Goal: Task Accomplishment & Management: Manage account settings

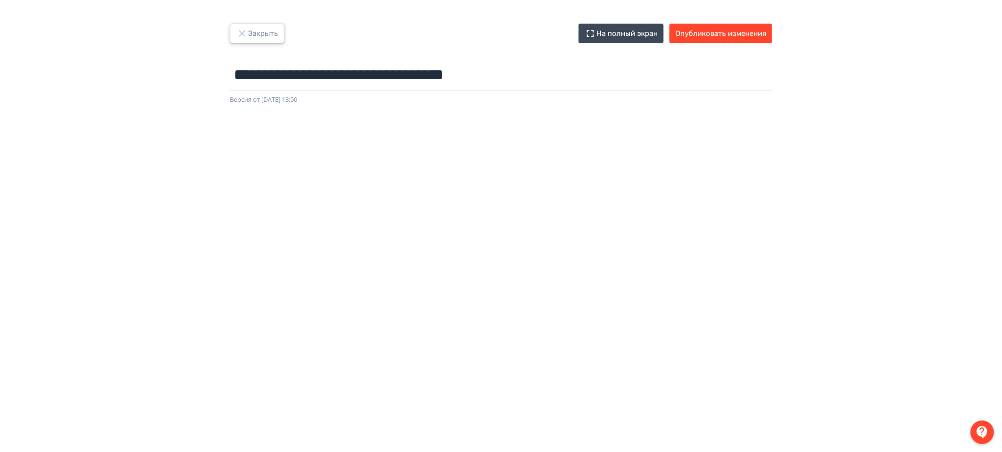
click at [271, 29] on button "Закрыть" at bounding box center [257, 34] width 55 height 20
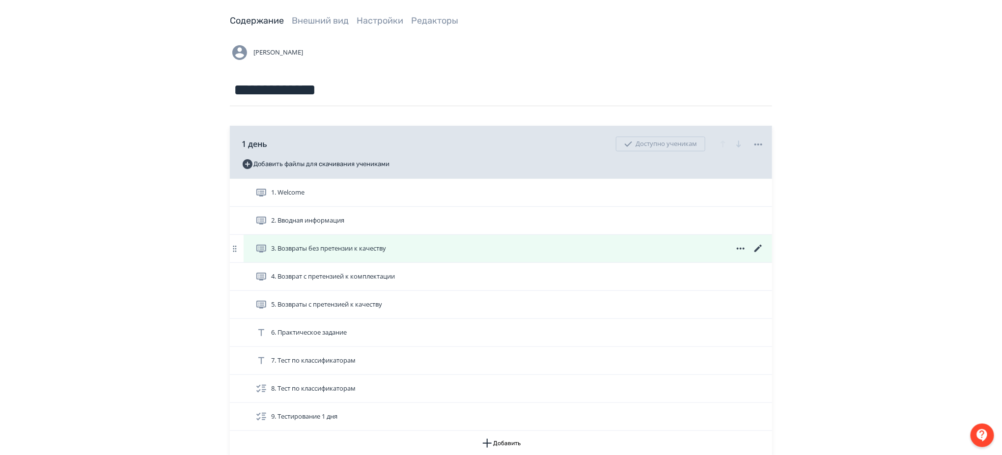
scroll to position [65, 0]
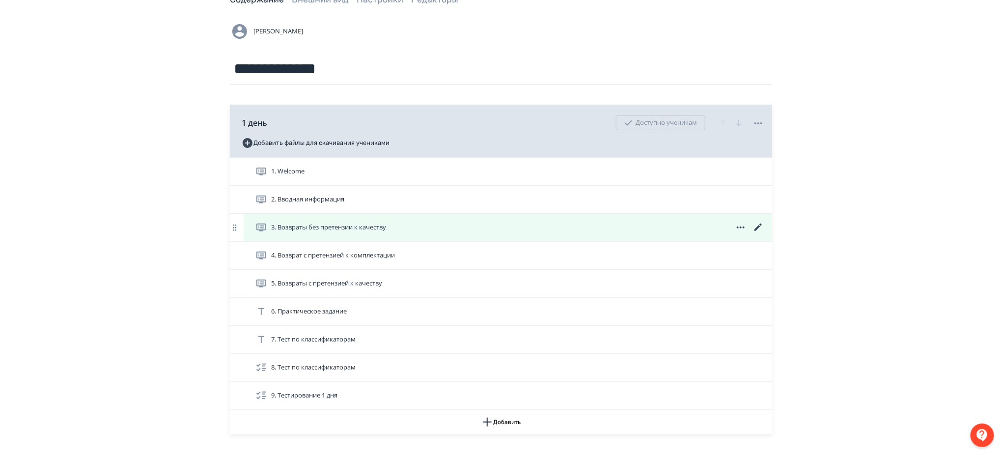
click at [377, 228] on span "3. Возвраты без претензии к качеству" at bounding box center [328, 228] width 115 height 10
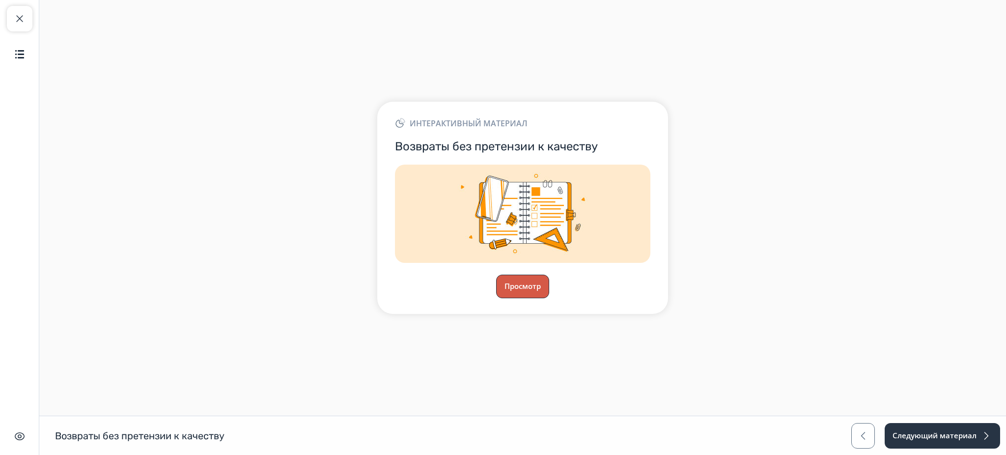
click at [532, 284] on button "Просмотр" at bounding box center [522, 287] width 53 height 24
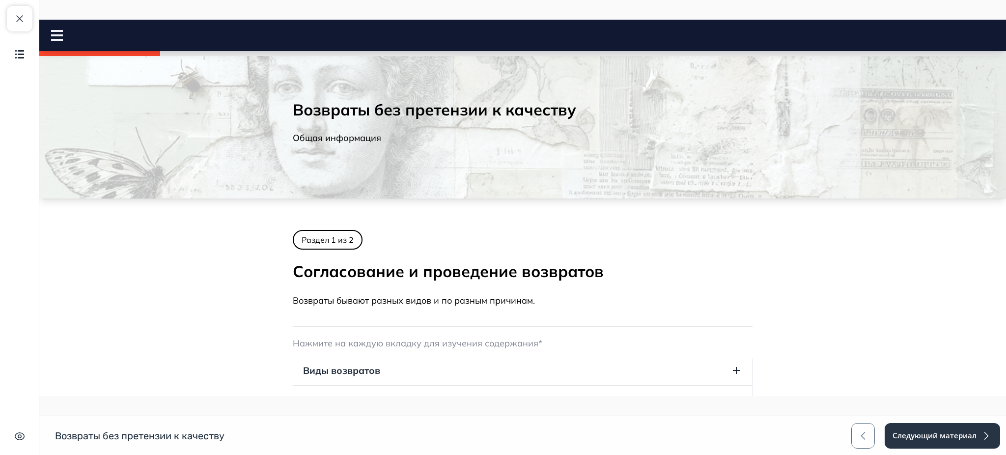
scroll to position [109, 0]
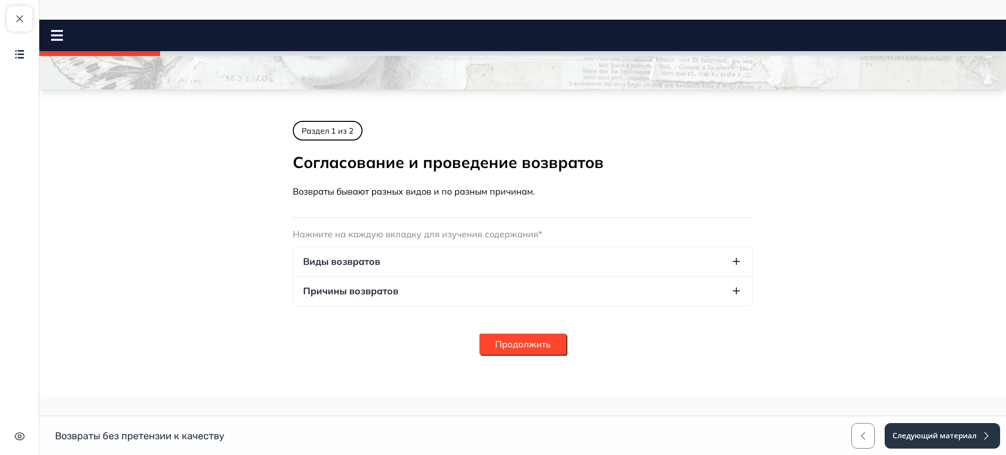
click at [531, 340] on button "Продолжить" at bounding box center [523, 344] width 87 height 21
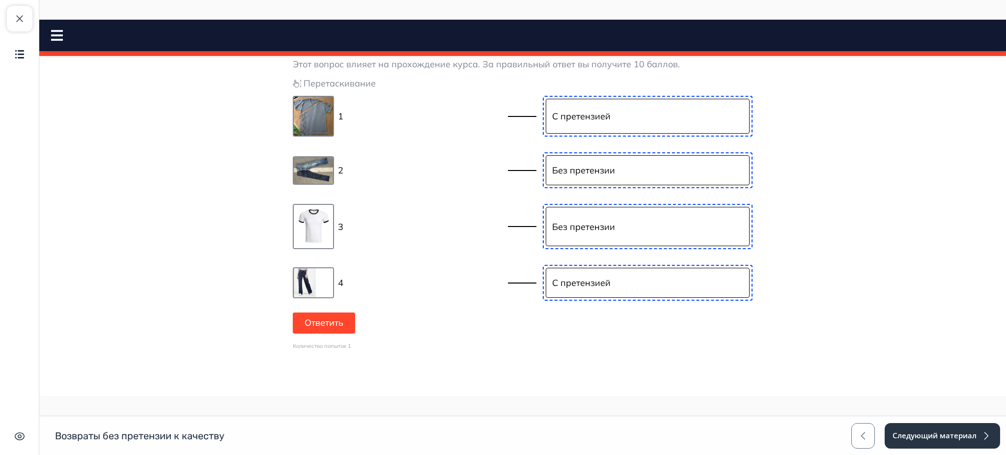
scroll to position [701, 0]
click at [602, 170] on p "Без претензии" at bounding box center [583, 169] width 63 height 13
click at [304, 319] on button "Ответить" at bounding box center [324, 322] width 62 height 21
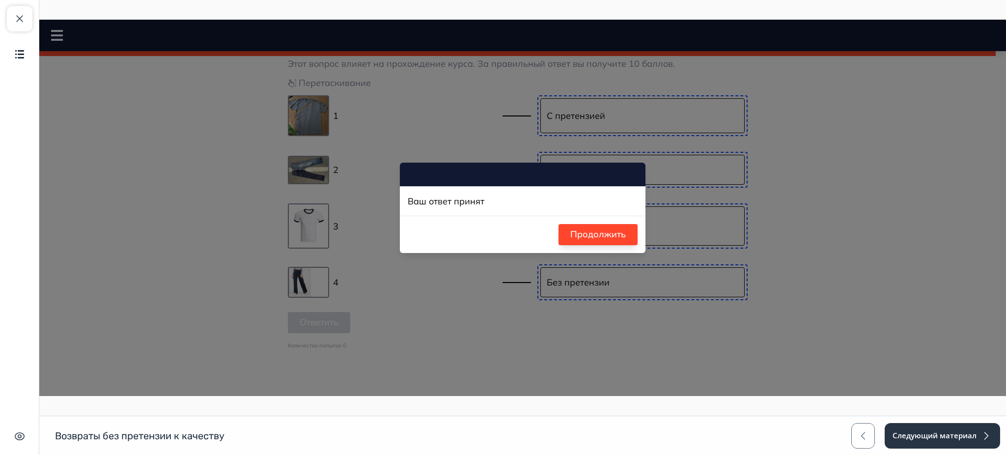
click at [605, 236] on button "Продолжить" at bounding box center [598, 234] width 79 height 21
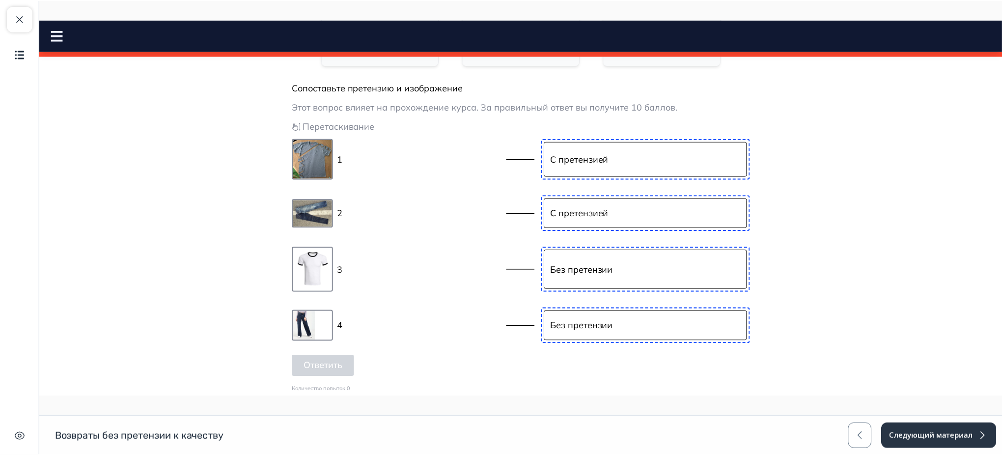
scroll to position [635, 0]
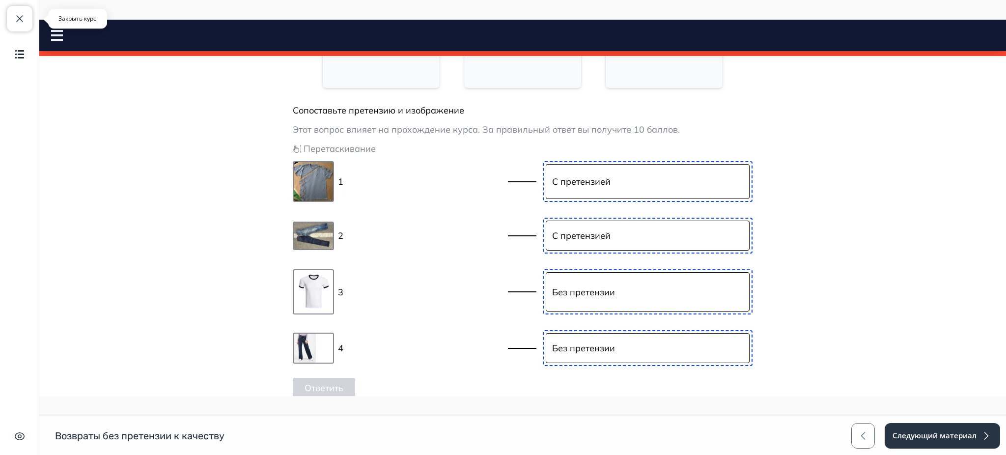
click at [18, 14] on span "button" at bounding box center [20, 19] width 12 height 12
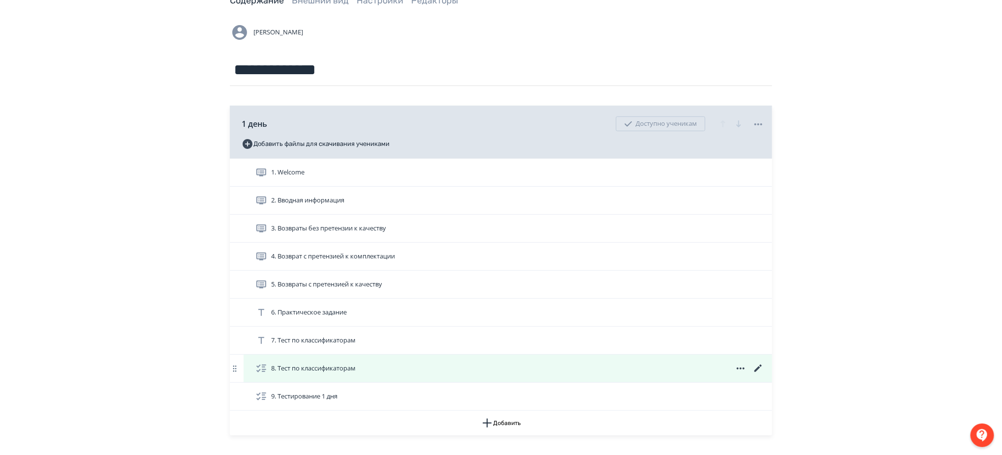
scroll to position [131, 0]
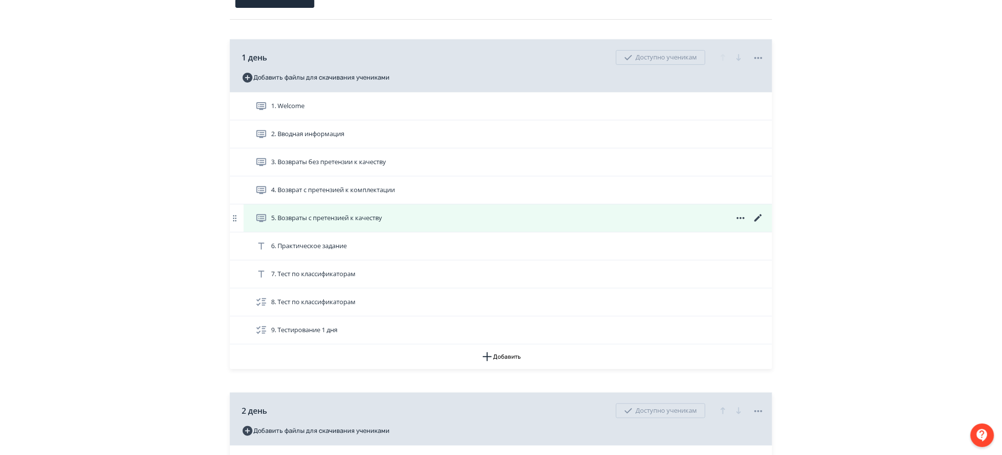
click at [443, 210] on div "5. Возвраты с претензией к качеству" at bounding box center [508, 218] width 529 height 28
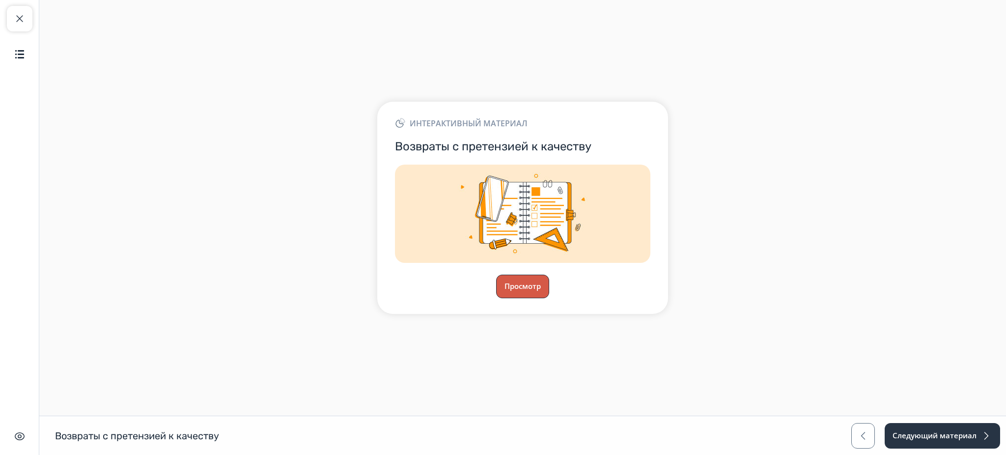
click at [535, 294] on button "Просмотр" at bounding box center [522, 287] width 53 height 24
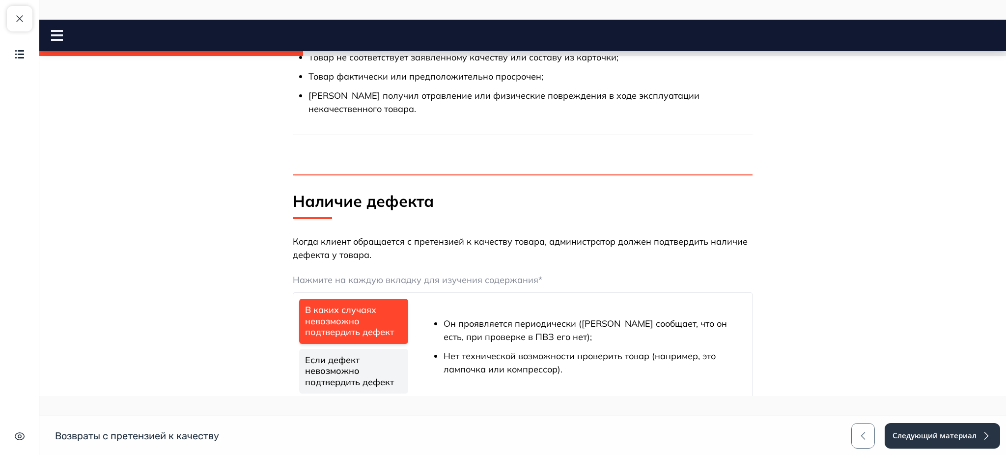
scroll to position [455, 0]
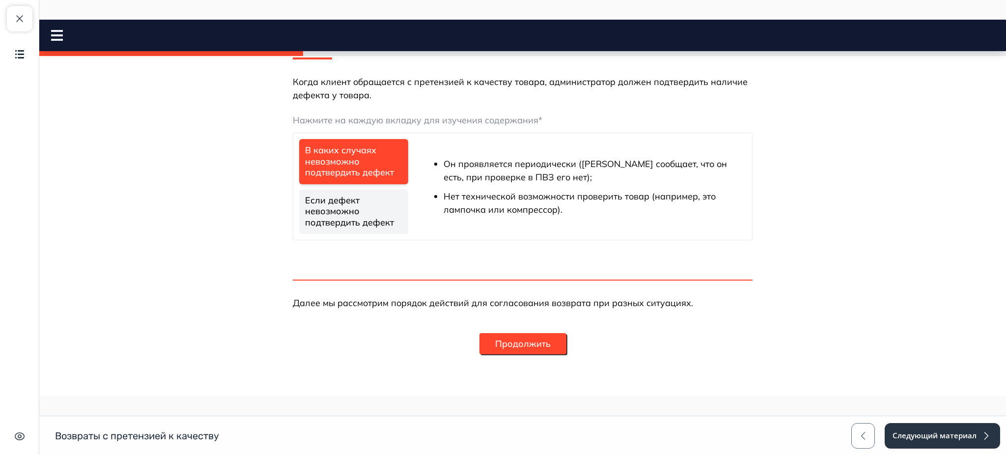
click at [527, 347] on button "Продолжить" at bounding box center [523, 343] width 87 height 21
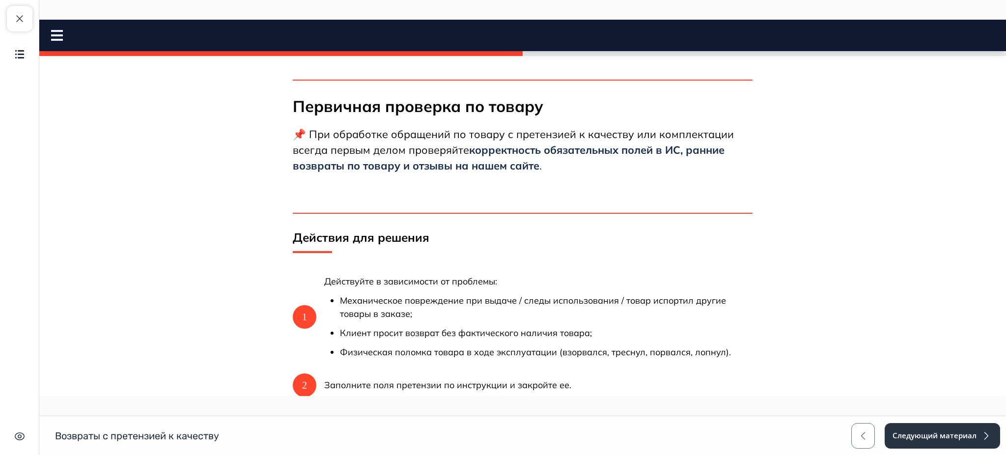
scroll to position [274, 0]
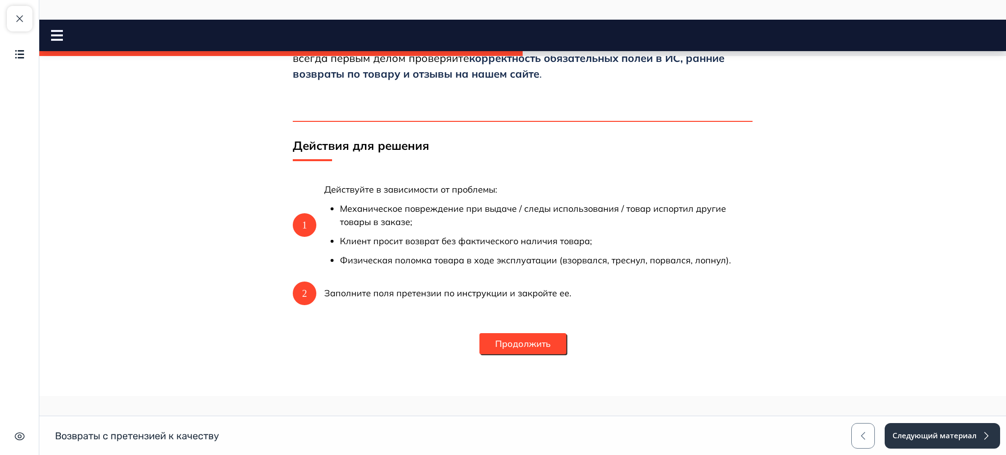
click at [526, 341] on button "Продолжить" at bounding box center [523, 343] width 87 height 21
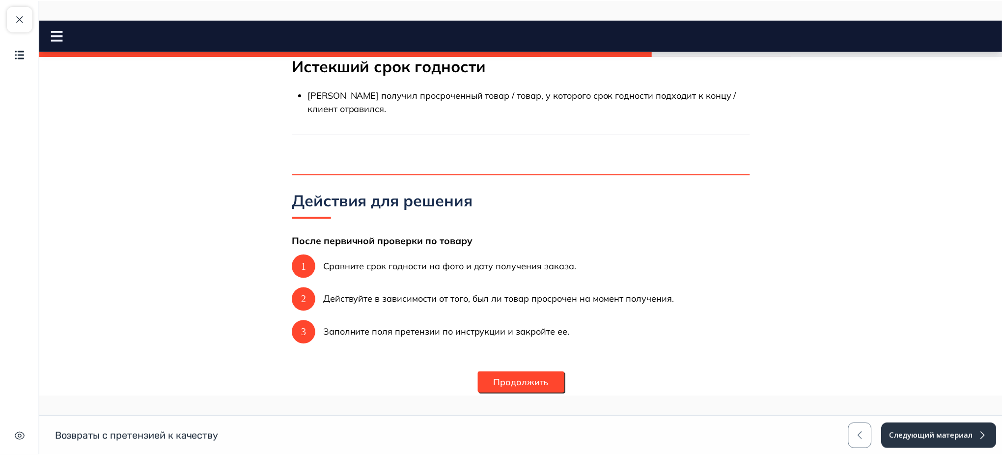
scroll to position [81, 0]
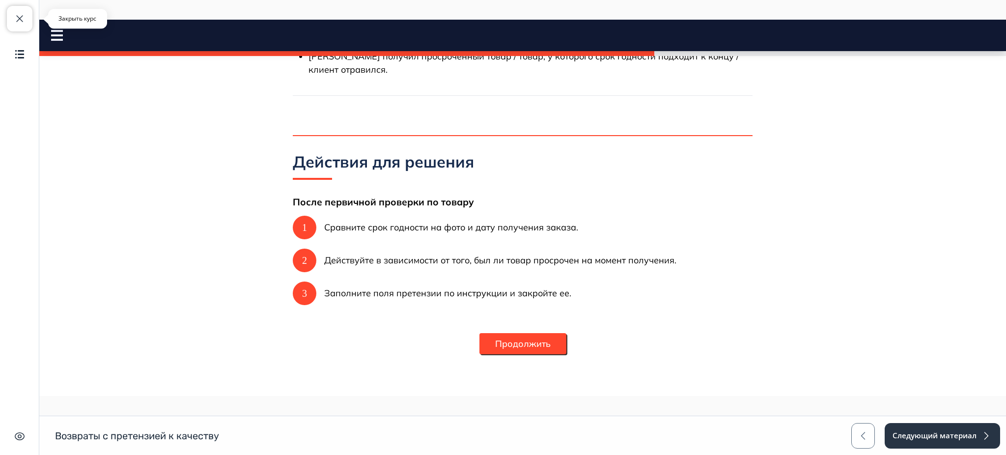
click at [16, 15] on span "button" at bounding box center [20, 19] width 12 height 12
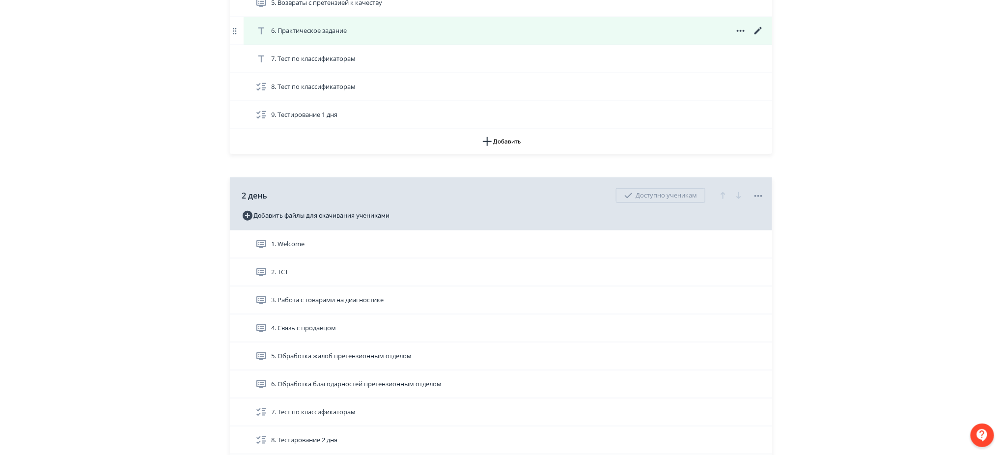
scroll to position [197, 0]
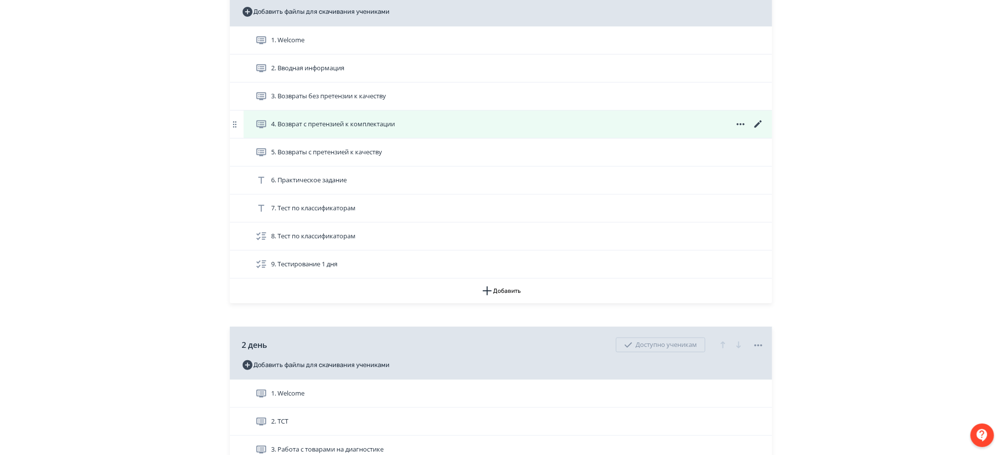
click at [755, 121] on icon at bounding box center [759, 124] width 12 height 12
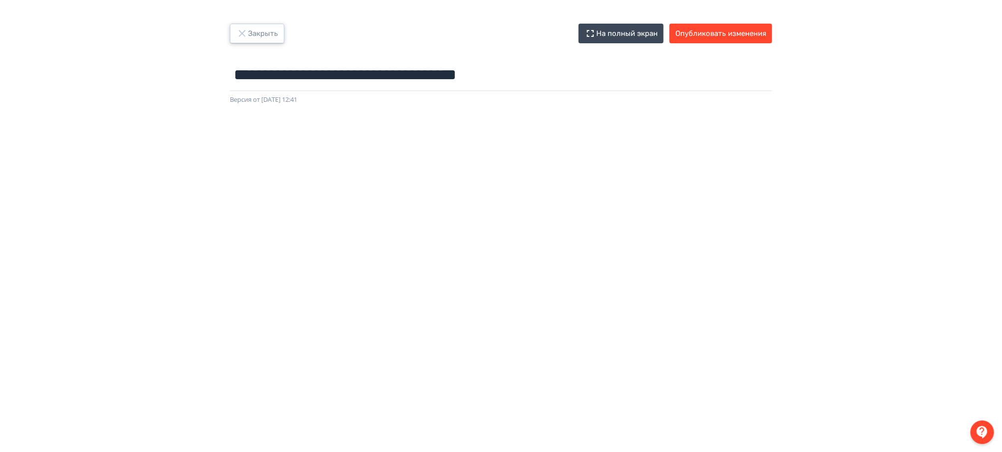
click at [273, 28] on button "Закрыть" at bounding box center [257, 34] width 55 height 20
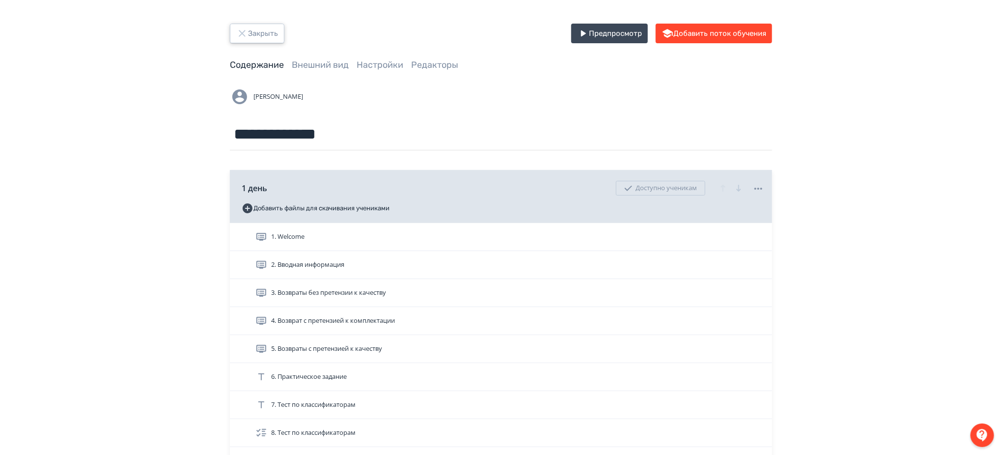
click at [272, 35] on button "Закрыть" at bounding box center [257, 34] width 55 height 20
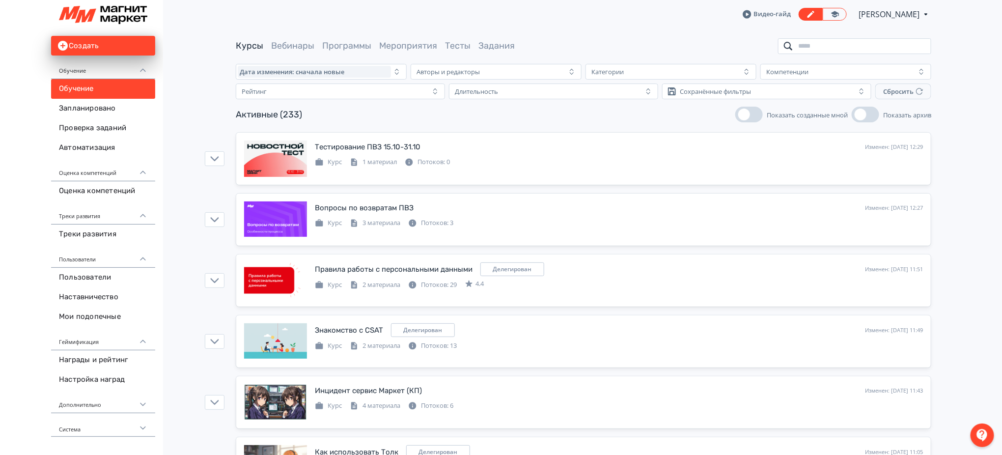
click at [790, 48] on input "search" at bounding box center [854, 46] width 153 height 16
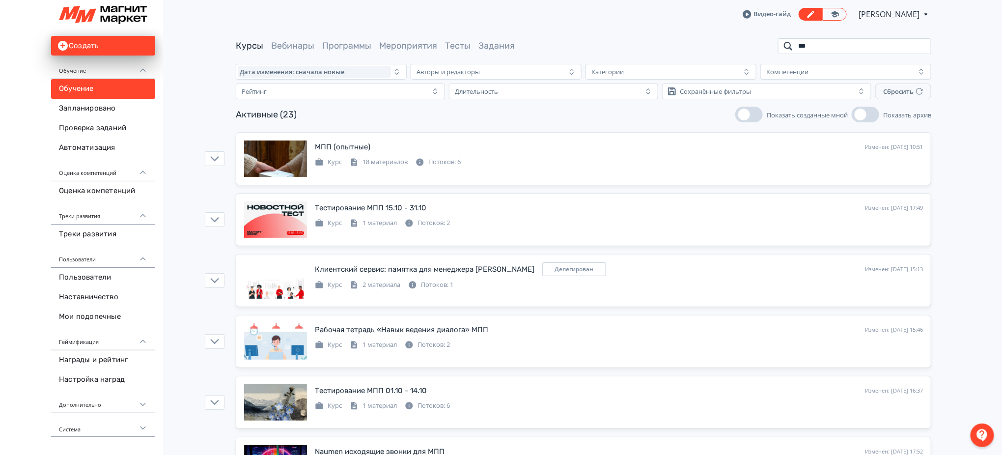
type input "***"
click at [902, 206] on icon at bounding box center [898, 208] width 12 height 12
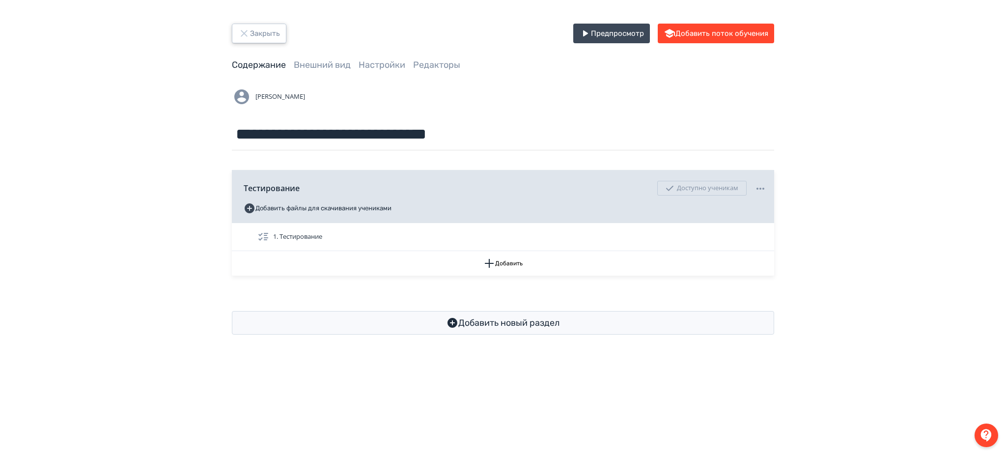
click at [275, 30] on button "Закрыть" at bounding box center [259, 34] width 55 height 20
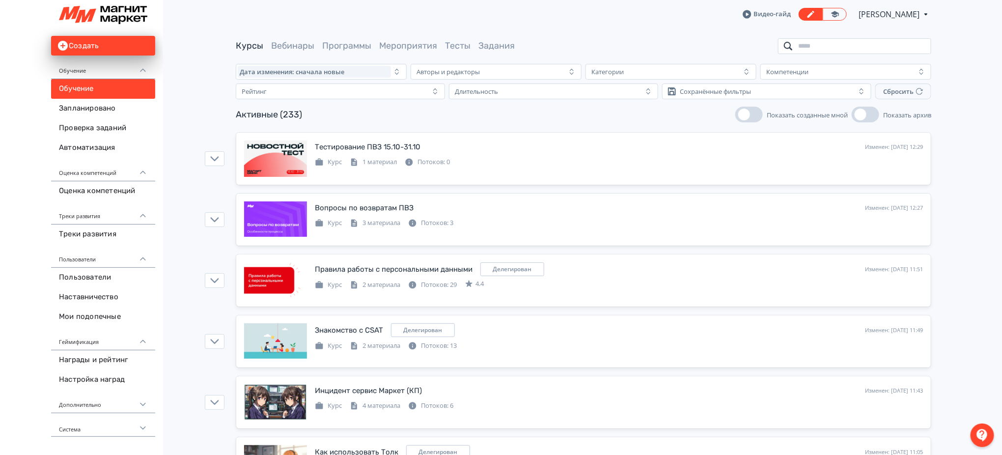
click at [850, 39] on input "search" at bounding box center [854, 46] width 153 height 16
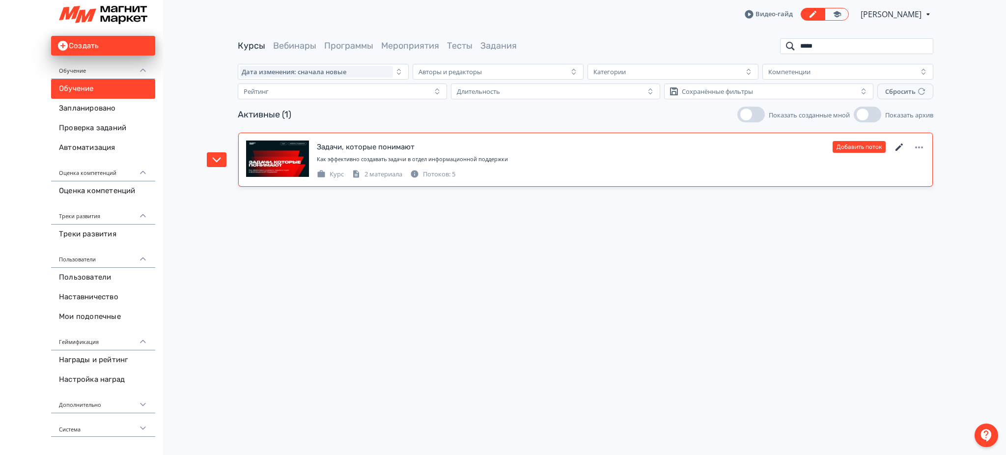
type input "*****"
click at [899, 147] on icon at bounding box center [899, 146] width 7 height 7
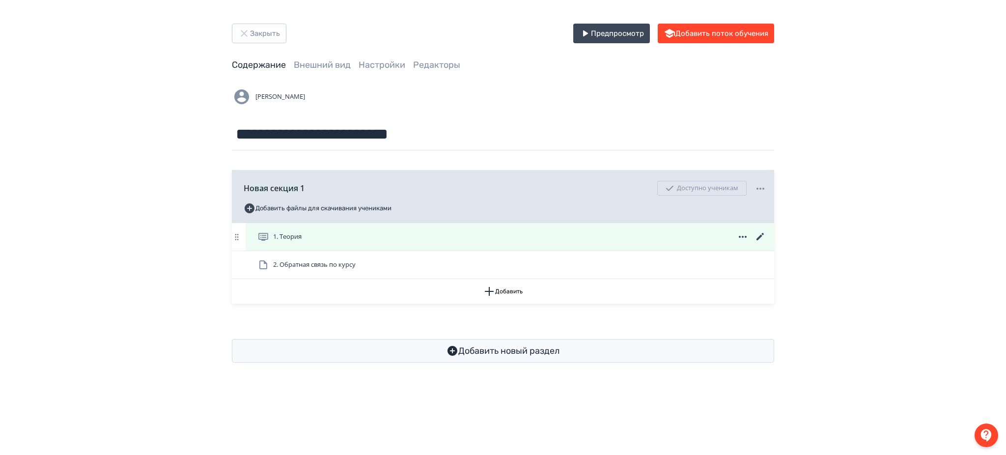
click at [758, 234] on icon at bounding box center [761, 237] width 12 height 12
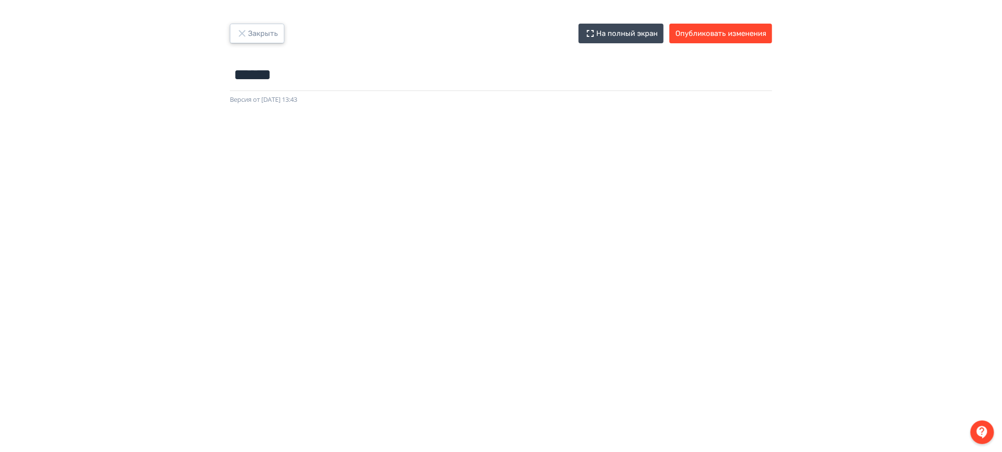
click at [238, 29] on icon "button" at bounding box center [242, 34] width 12 height 12
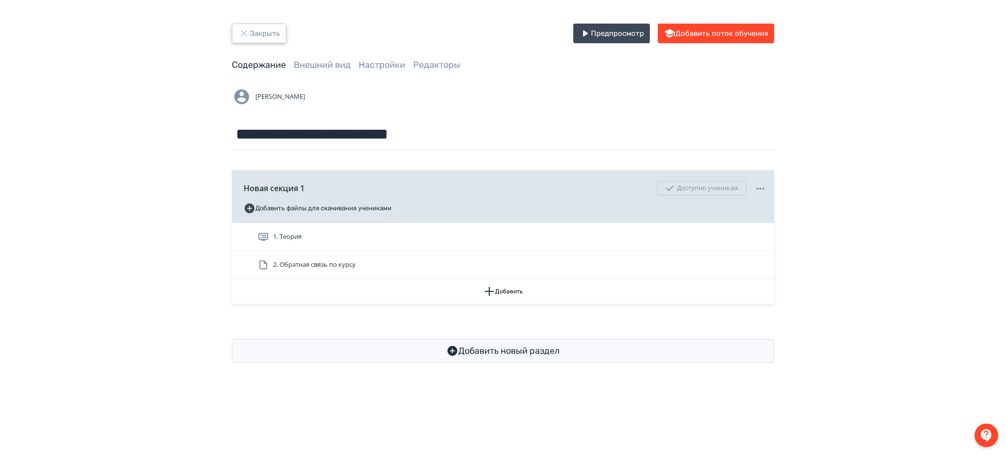
click at [245, 29] on icon "button" at bounding box center [244, 34] width 12 height 12
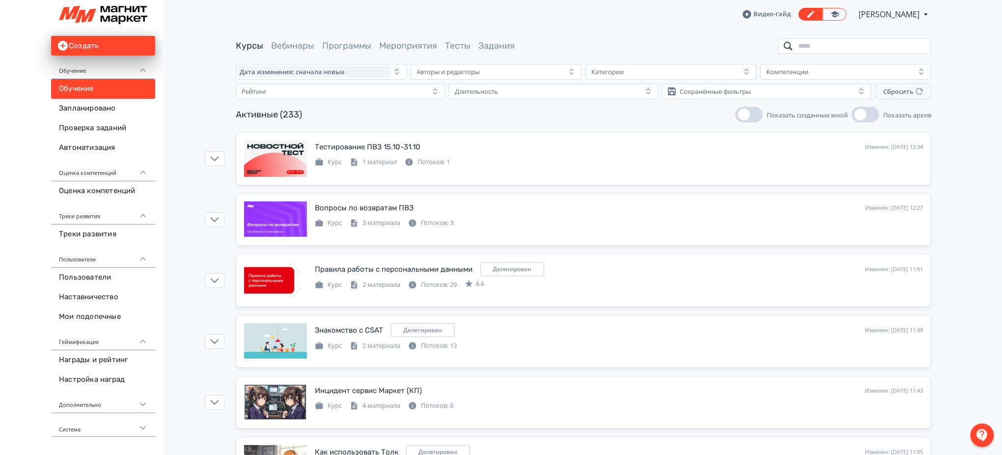
click at [828, 51] on input "search" at bounding box center [854, 46] width 153 height 16
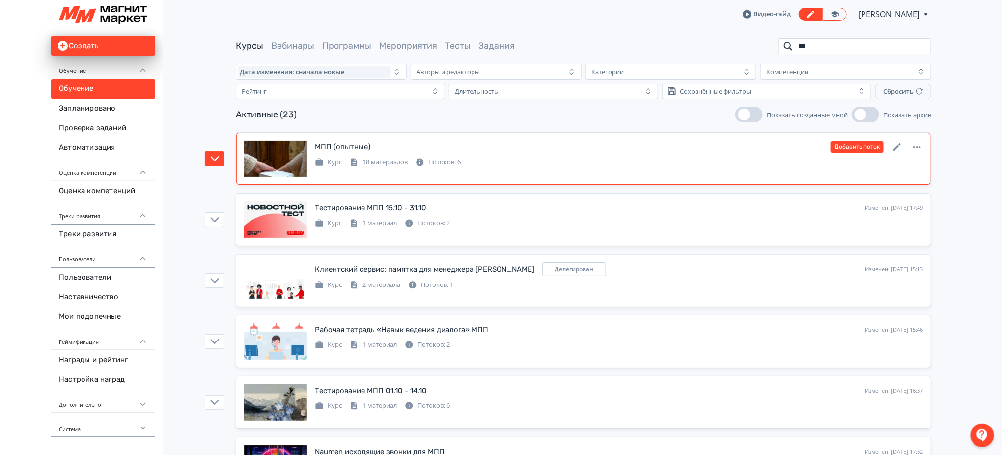
type input "***"
click at [652, 147] on div "МПП (опытные) Изменен: [DATE] 10:51 Добавить поток" at bounding box center [619, 147] width 608 height 13
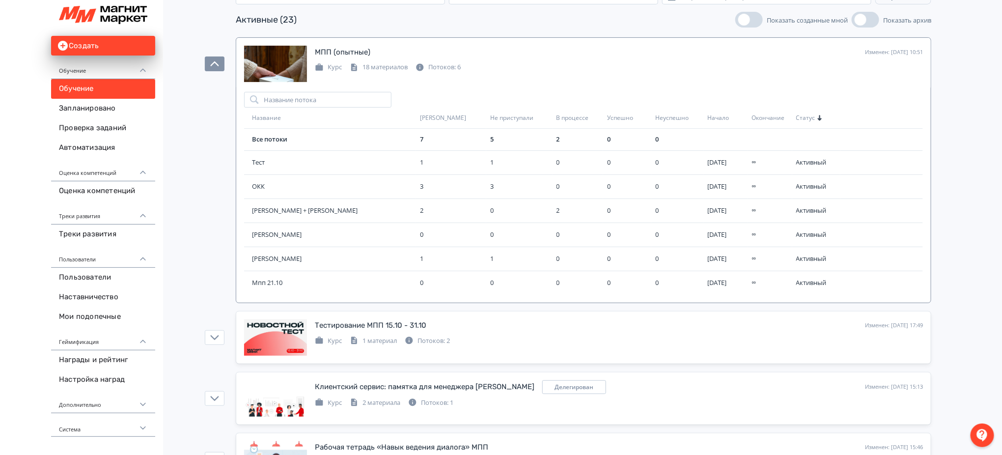
scroll to position [197, 0]
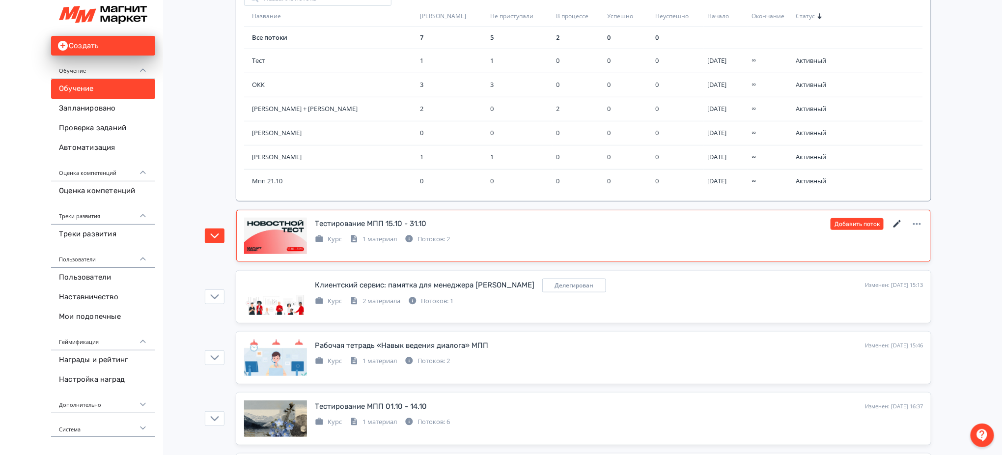
click at [898, 222] on icon at bounding box center [898, 224] width 12 height 12
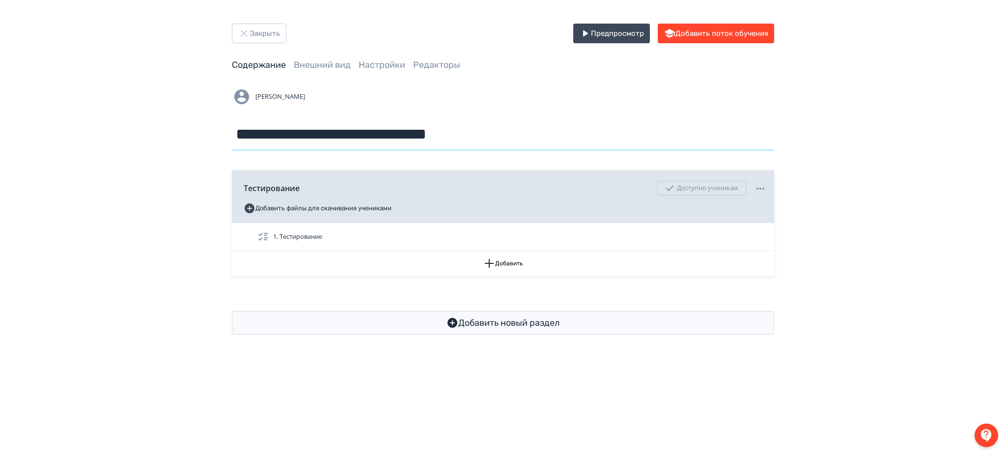
drag, startPoint x: 495, startPoint y: 140, endPoint x: 171, endPoint y: 139, distance: 323.8
click at [171, 139] on div "**********" at bounding box center [503, 179] width 1006 height 358
click at [161, 141] on div "**********" at bounding box center [503, 179] width 1006 height 358
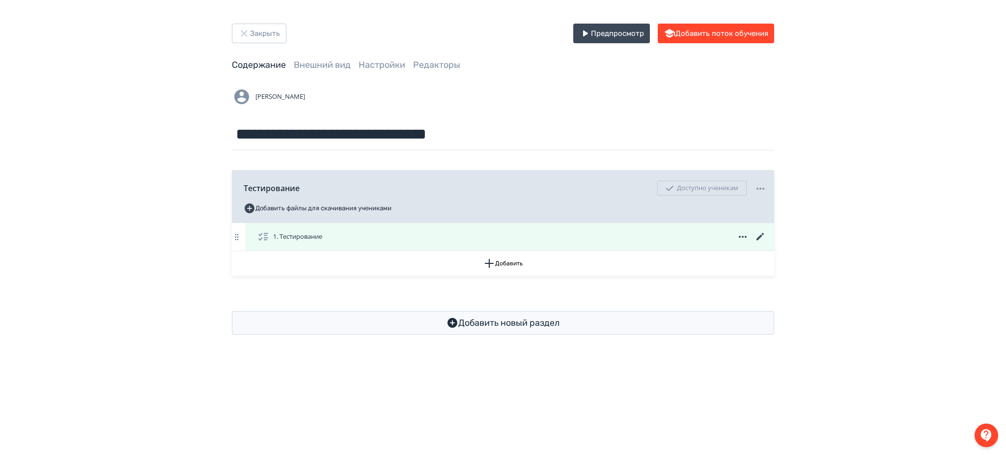
click at [758, 233] on icon at bounding box center [761, 237] width 12 height 12
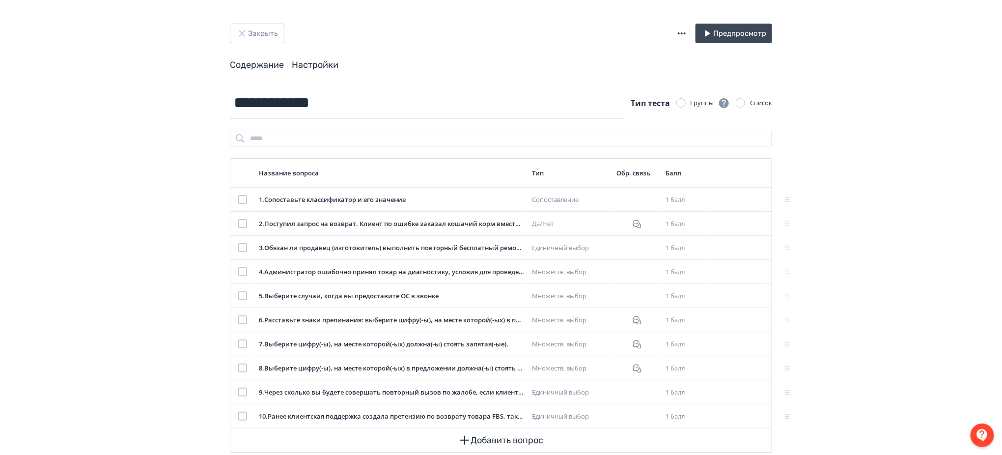
click at [311, 62] on link "Настройки" at bounding box center [315, 64] width 47 height 11
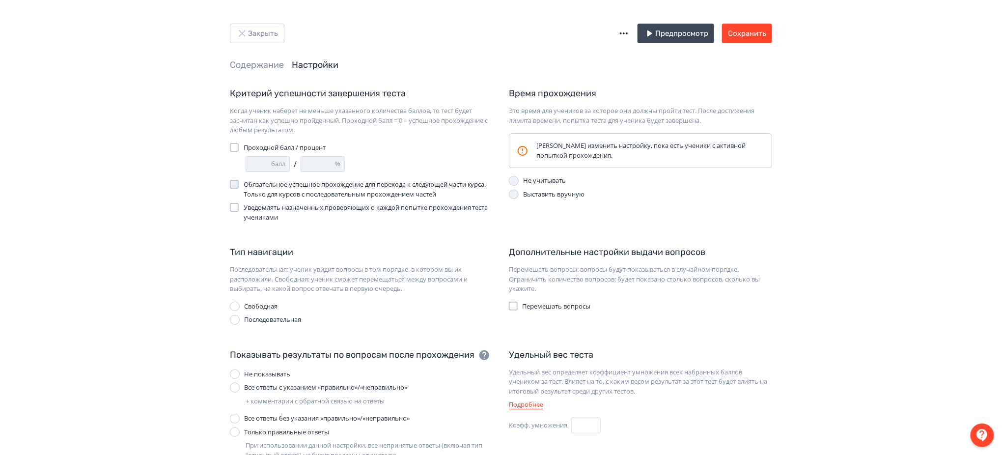
click at [231, 144] on div at bounding box center [234, 147] width 9 height 9
click at [268, 159] on input "*" at bounding box center [258, 164] width 25 height 15
type input "*"
type input "**"
click at [268, 163] on input "*" at bounding box center [258, 164] width 25 height 15
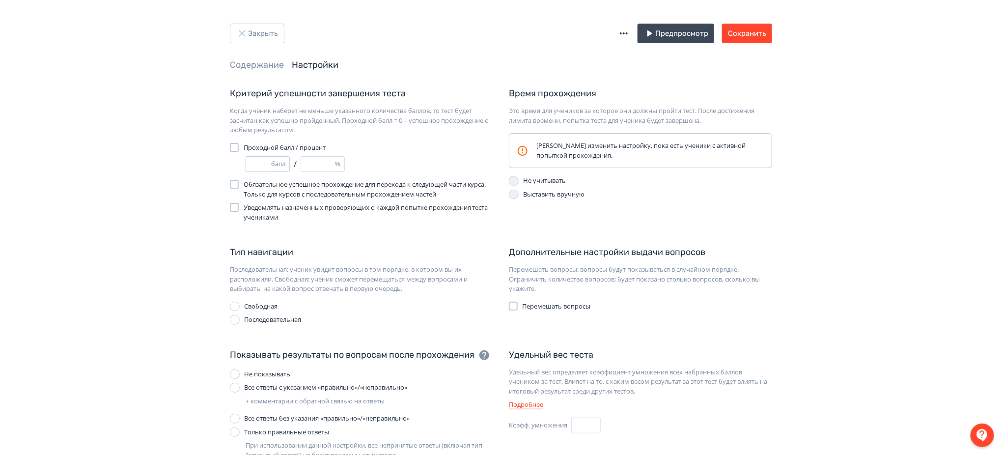
type input "*"
type input "**"
click at [268, 163] on input "*" at bounding box center [258, 164] width 25 height 15
type input "*"
type input "**"
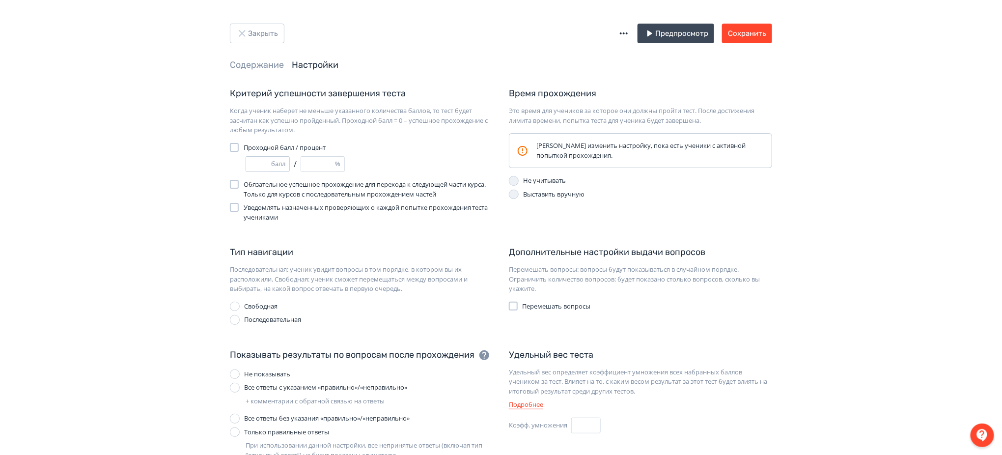
click at [268, 163] on input "*" at bounding box center [258, 164] width 25 height 15
type input "*"
type input "**"
click at [268, 163] on input "*" at bounding box center [258, 164] width 25 height 15
type input "*"
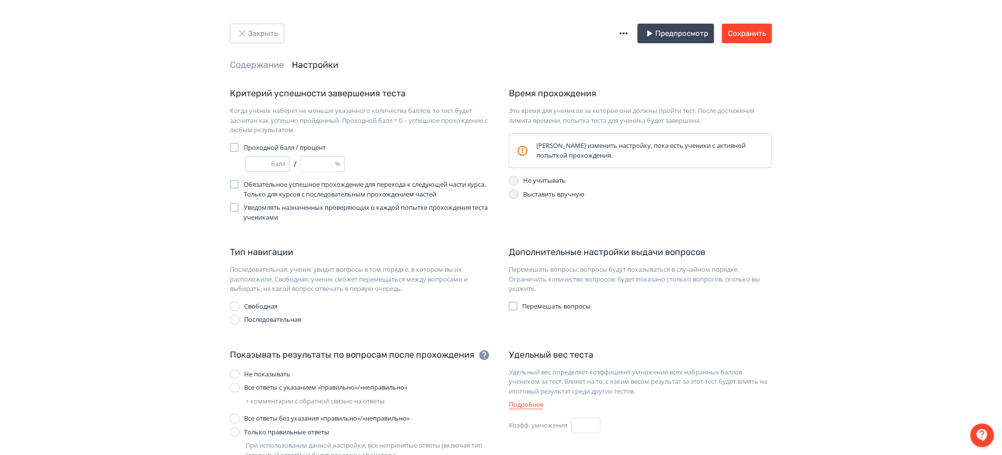
type input "**"
click at [268, 163] on input "*" at bounding box center [258, 164] width 25 height 15
type input "*"
type input "**"
click at [268, 163] on input "*" at bounding box center [258, 164] width 25 height 15
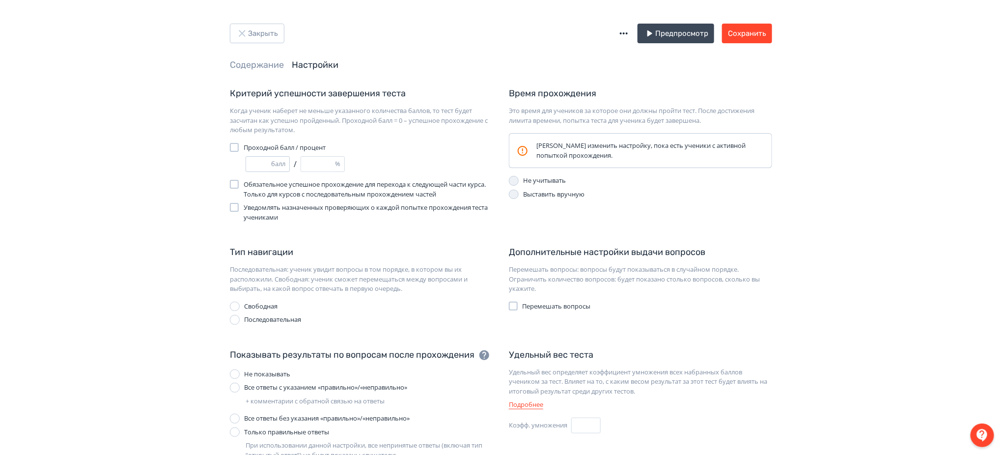
type input "*"
type input "**"
click at [268, 163] on input "*" at bounding box center [258, 164] width 25 height 15
type input "*"
type input "**"
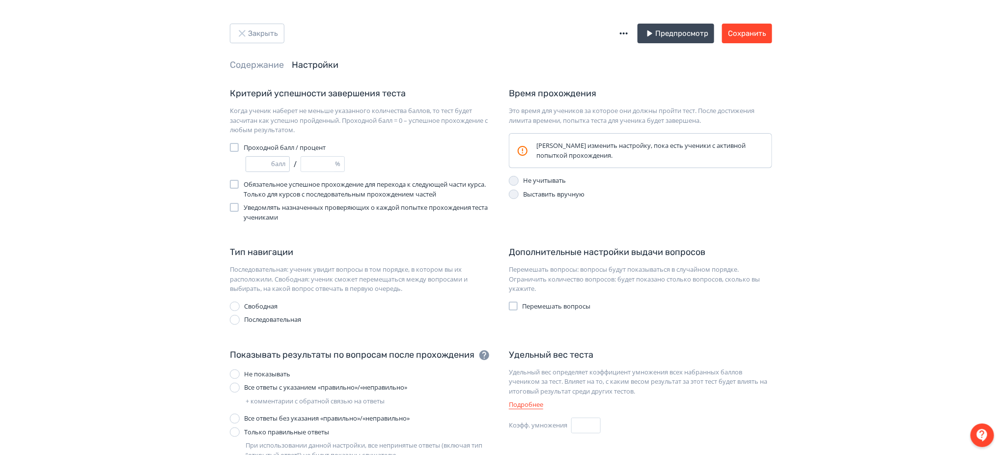
click at [268, 163] on input "*" at bounding box center [258, 164] width 25 height 15
type input "*"
type input "**"
type input "*"
click at [268, 163] on input "*" at bounding box center [258, 164] width 25 height 15
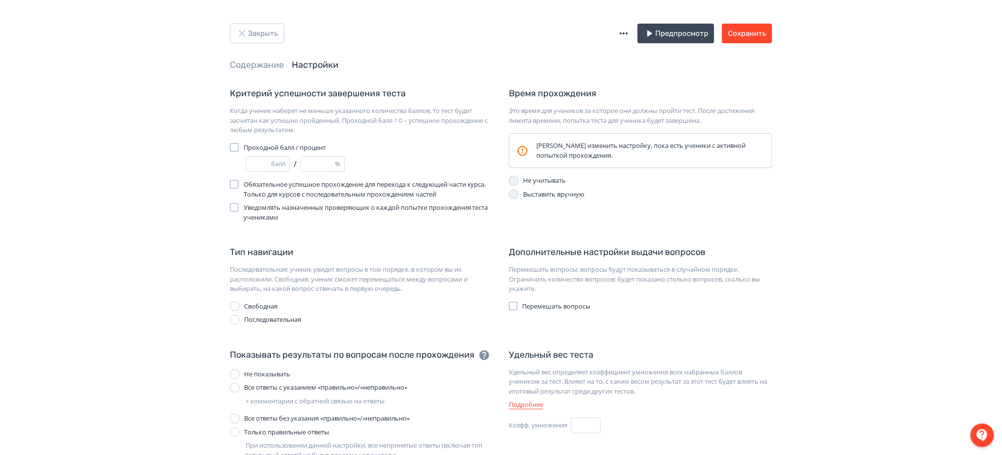
click at [166, 177] on div "Закрыть Предпросмотр Сохранить Содержание Настройки Критерий успешности заверше…" at bounding box center [501, 286] width 1002 height 573
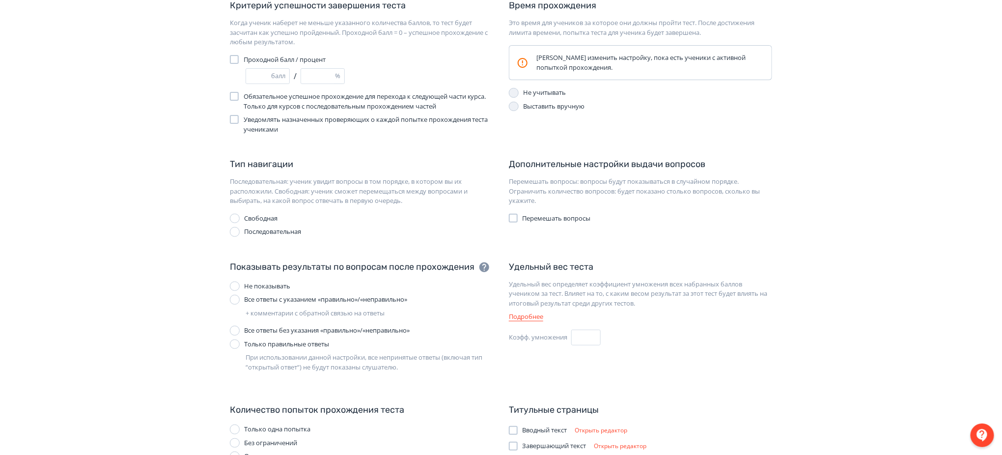
scroll to position [117, 0]
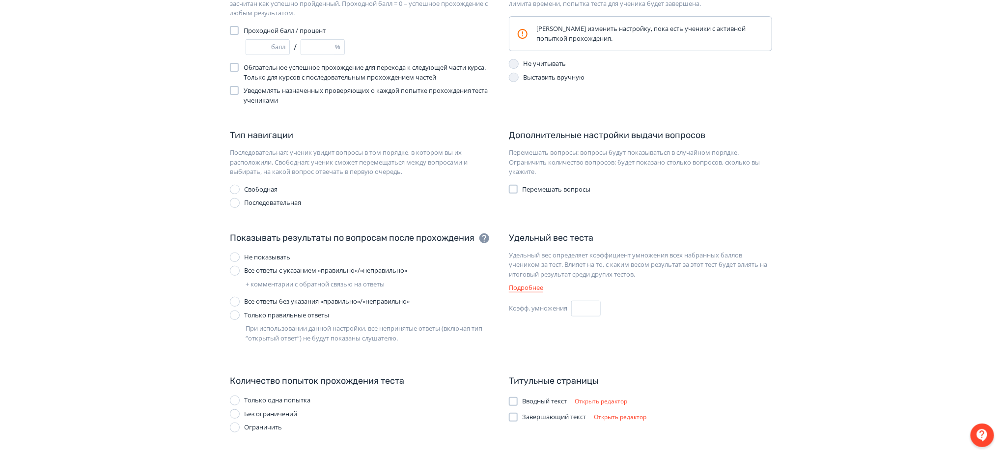
click at [538, 192] on span "Перемешать вопросы" at bounding box center [557, 190] width 68 height 10
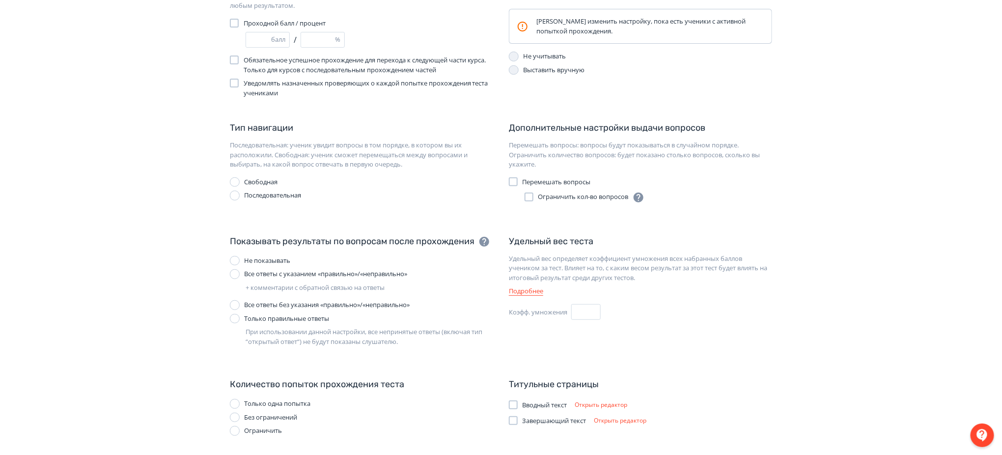
scroll to position [128, 0]
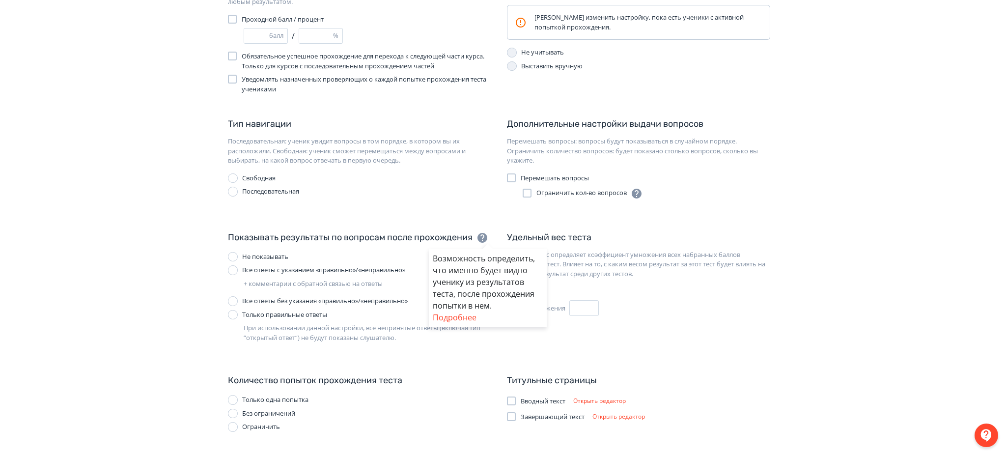
click at [914, 157] on div "Возможность определить, что именно будет видно ученику из результатов теста, по…" at bounding box center [503, 227] width 1006 height 455
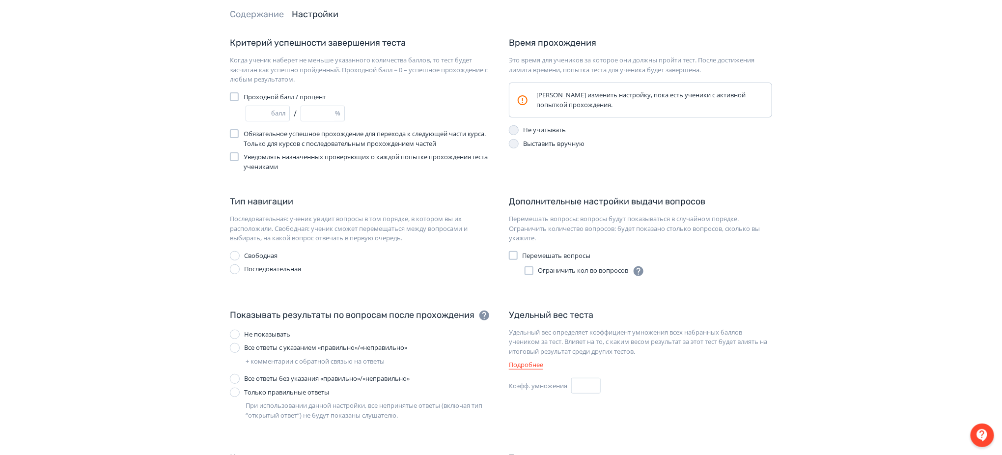
scroll to position [0, 0]
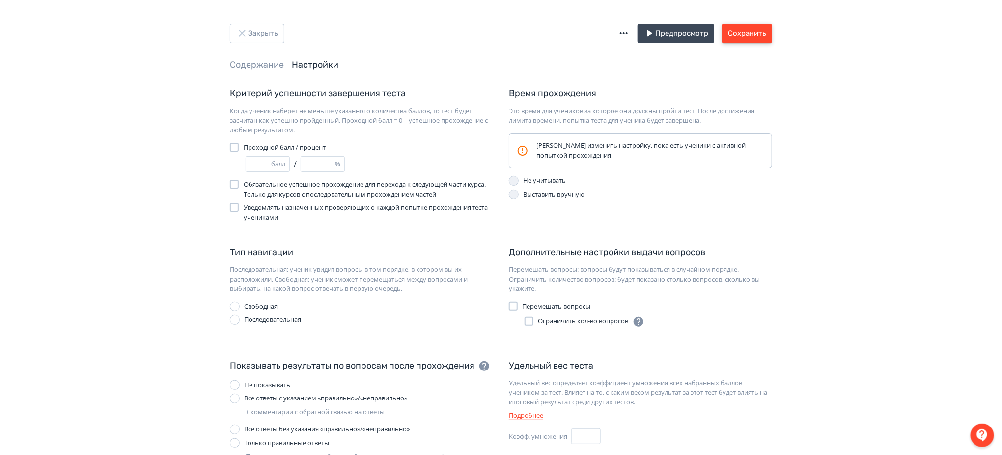
click at [737, 35] on button "Сохранить" at bounding box center [747, 34] width 50 height 20
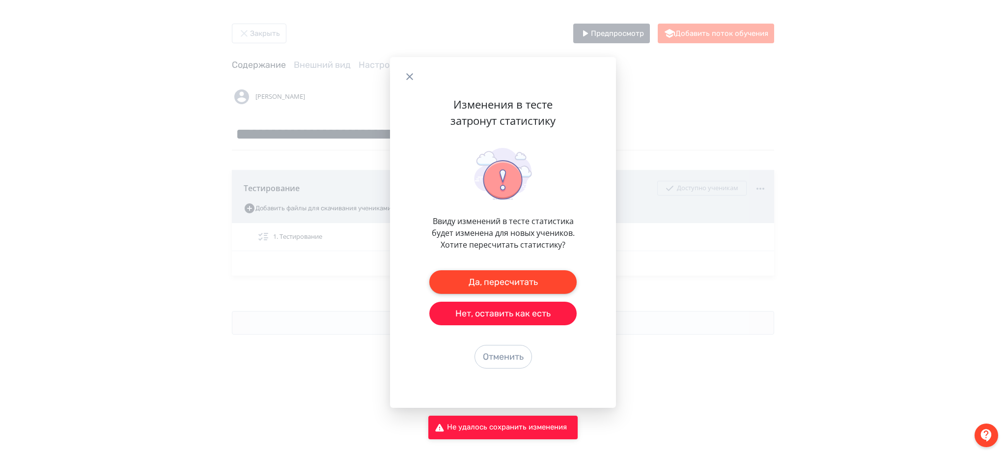
click at [517, 279] on button "Да, пересчитать" at bounding box center [502, 282] width 147 height 24
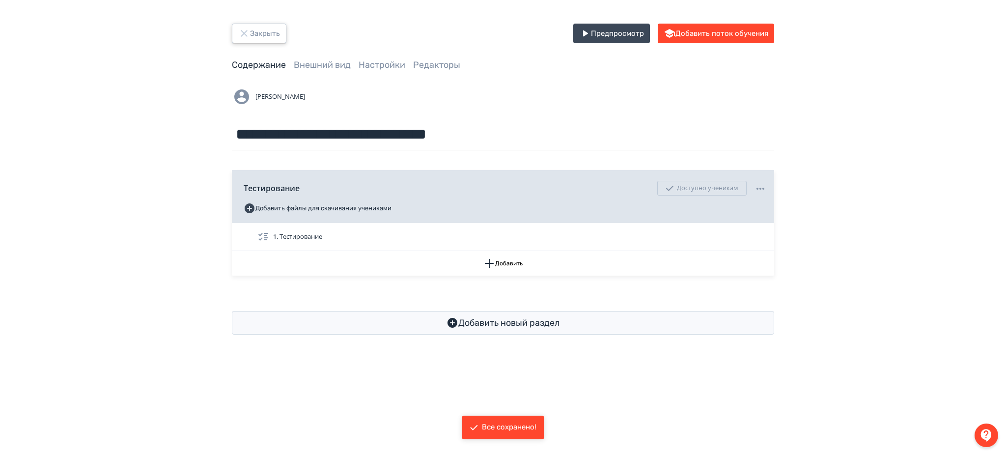
click at [270, 31] on button "Закрыть" at bounding box center [259, 34] width 55 height 20
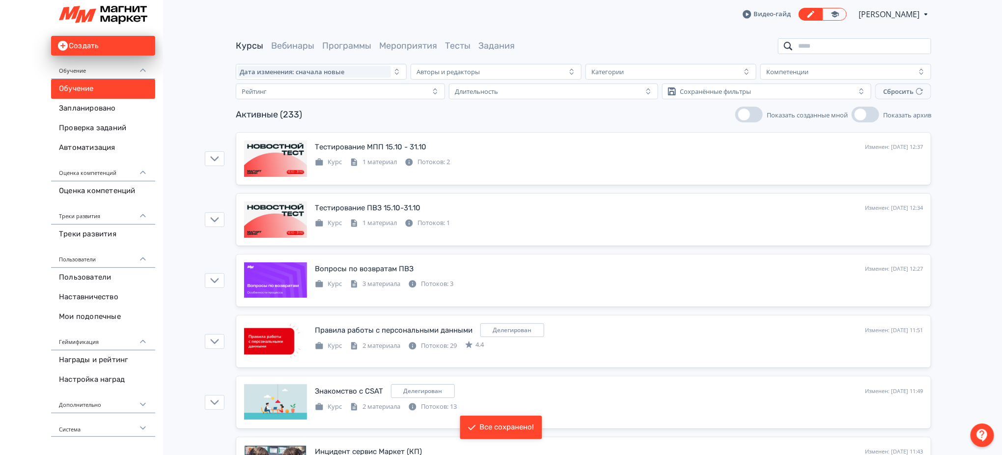
click at [859, 50] on input "search" at bounding box center [854, 46] width 153 height 16
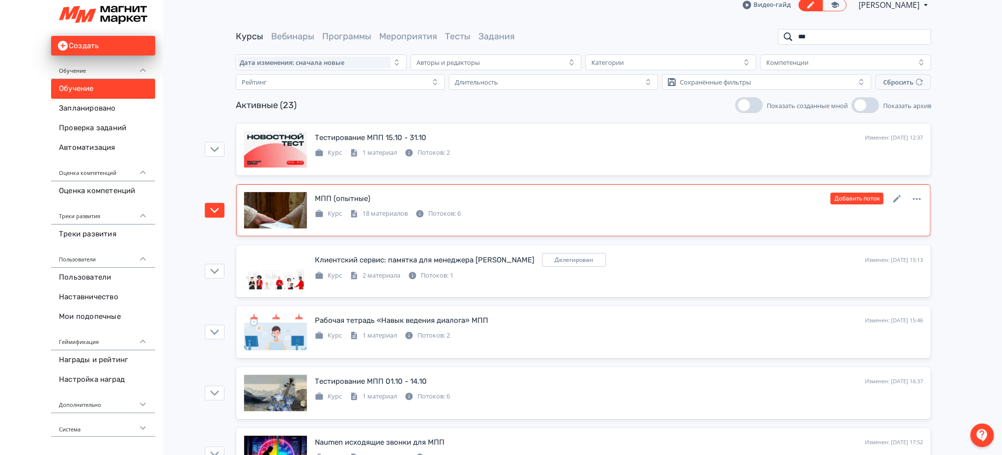
scroll to position [197, 0]
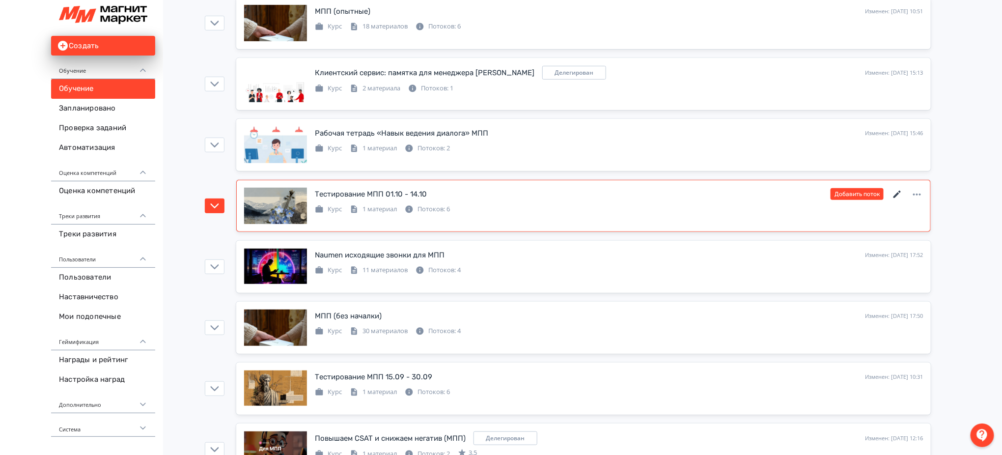
type input "***"
click at [899, 193] on icon at bounding box center [898, 195] width 12 height 12
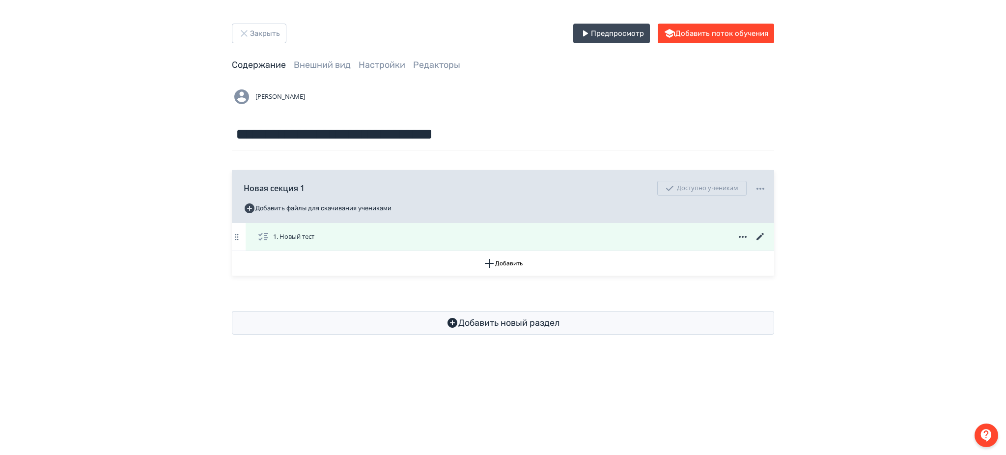
click at [762, 232] on icon at bounding box center [761, 237] width 12 height 12
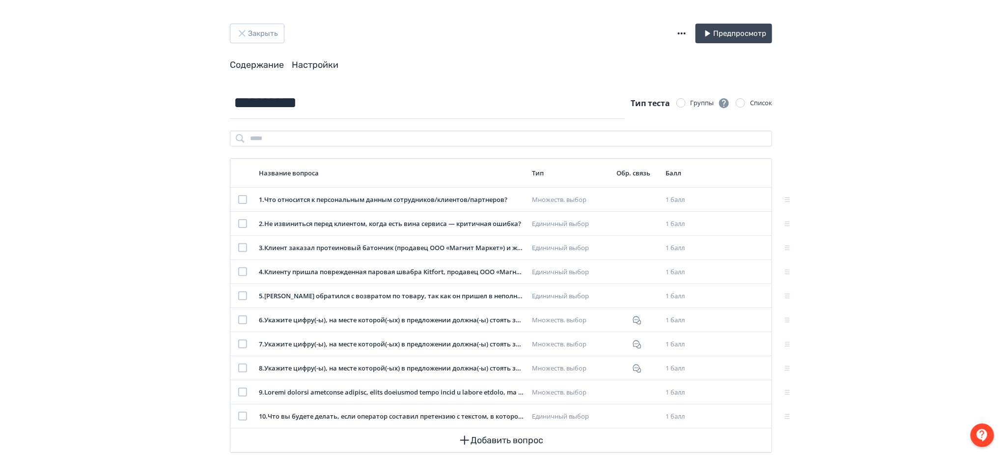
click at [308, 66] on link "Настройки" at bounding box center [315, 64] width 47 height 11
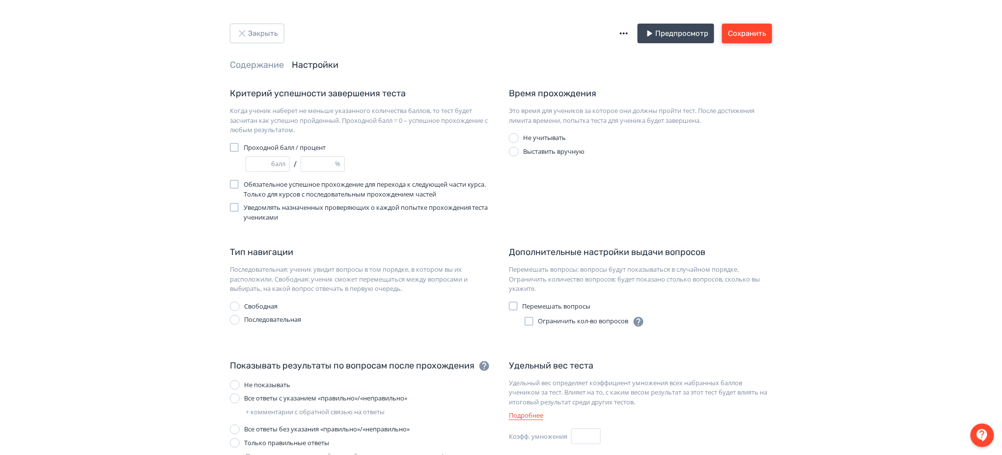
click at [758, 28] on button "Сохранить" at bounding box center [747, 34] width 50 height 20
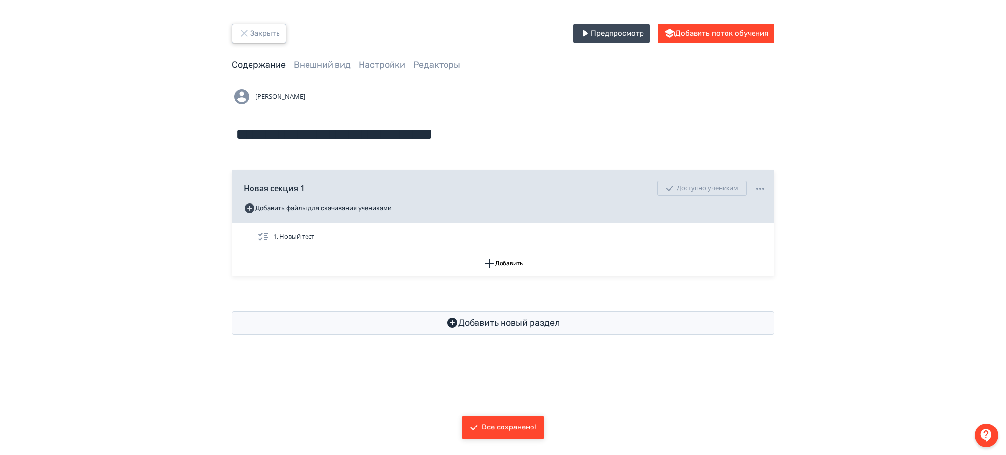
click at [273, 30] on button "Закрыть" at bounding box center [259, 34] width 55 height 20
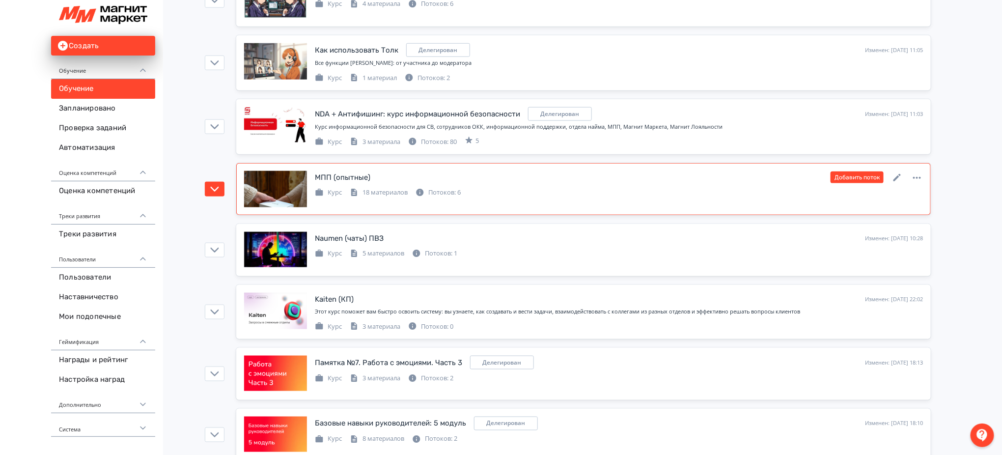
scroll to position [655, 0]
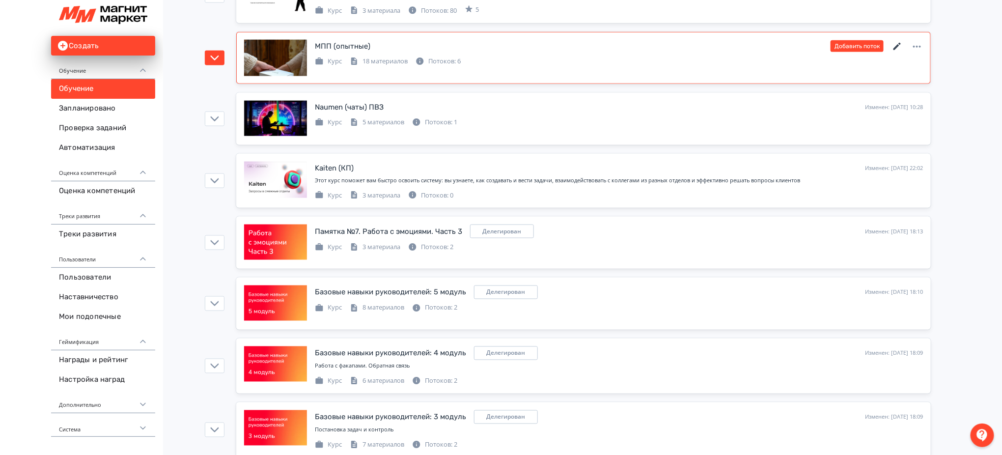
click at [899, 45] on icon at bounding box center [898, 47] width 12 height 12
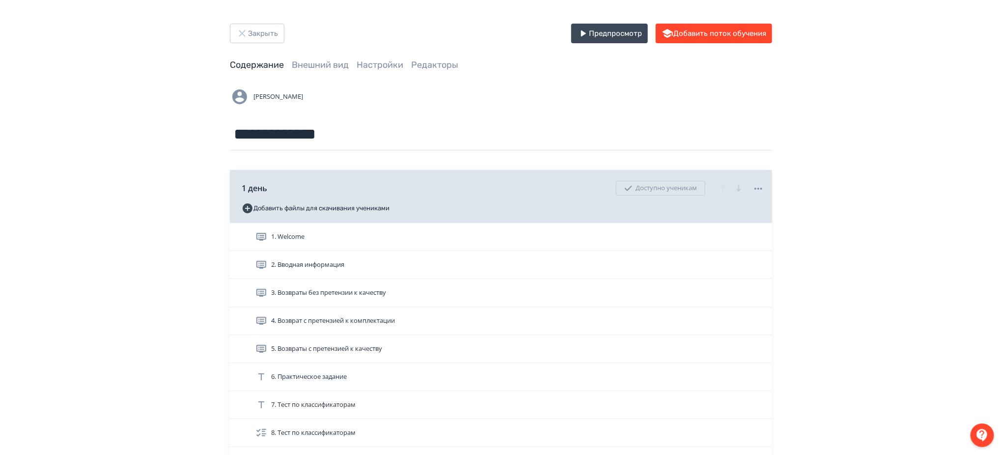
click at [260, 37] on button "Закрыть" at bounding box center [257, 34] width 55 height 20
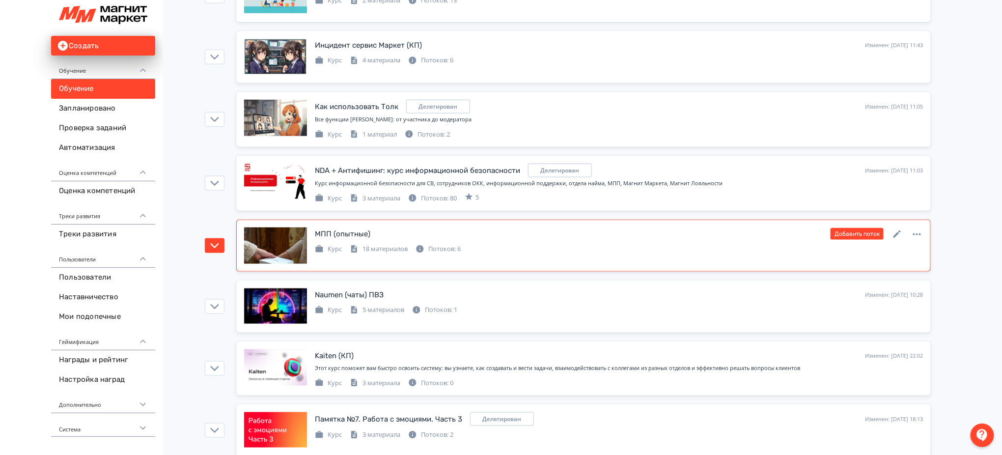
scroll to position [524, 0]
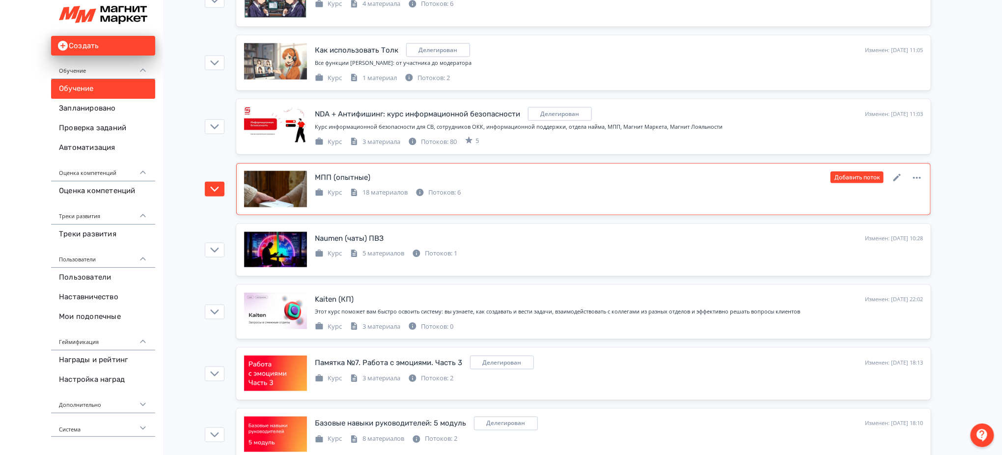
click at [480, 168] on link "МПП (опытные) Изменен: [DATE] 10:51 Добавить поток Курс 18 материалов Потоков: 6" at bounding box center [583, 189] width 695 height 52
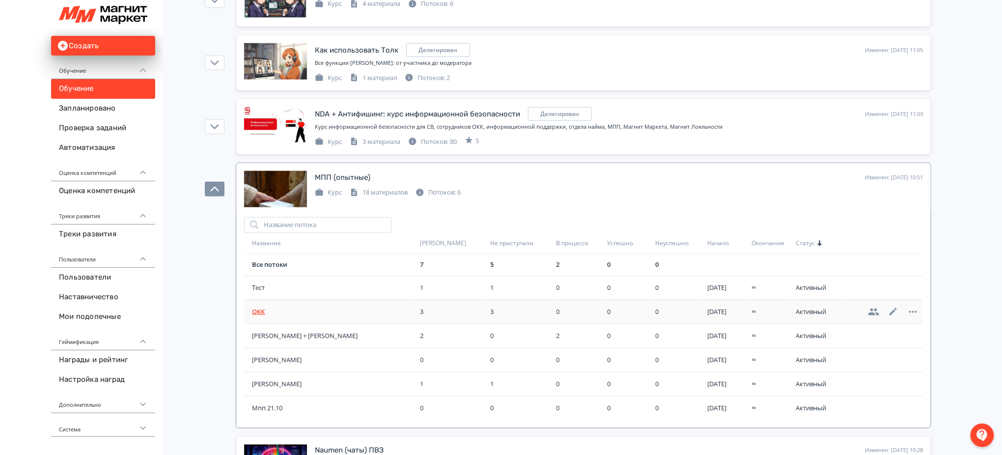
click at [253, 311] on span "ОКК" at bounding box center [334, 312] width 164 height 10
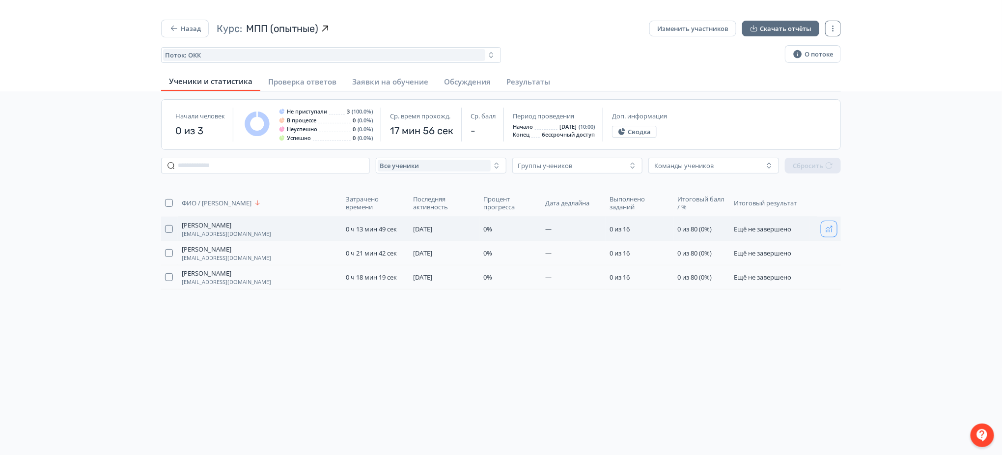
click at [830, 231] on icon "button" at bounding box center [829, 229] width 6 height 6
